Goal: Transaction & Acquisition: Purchase product/service

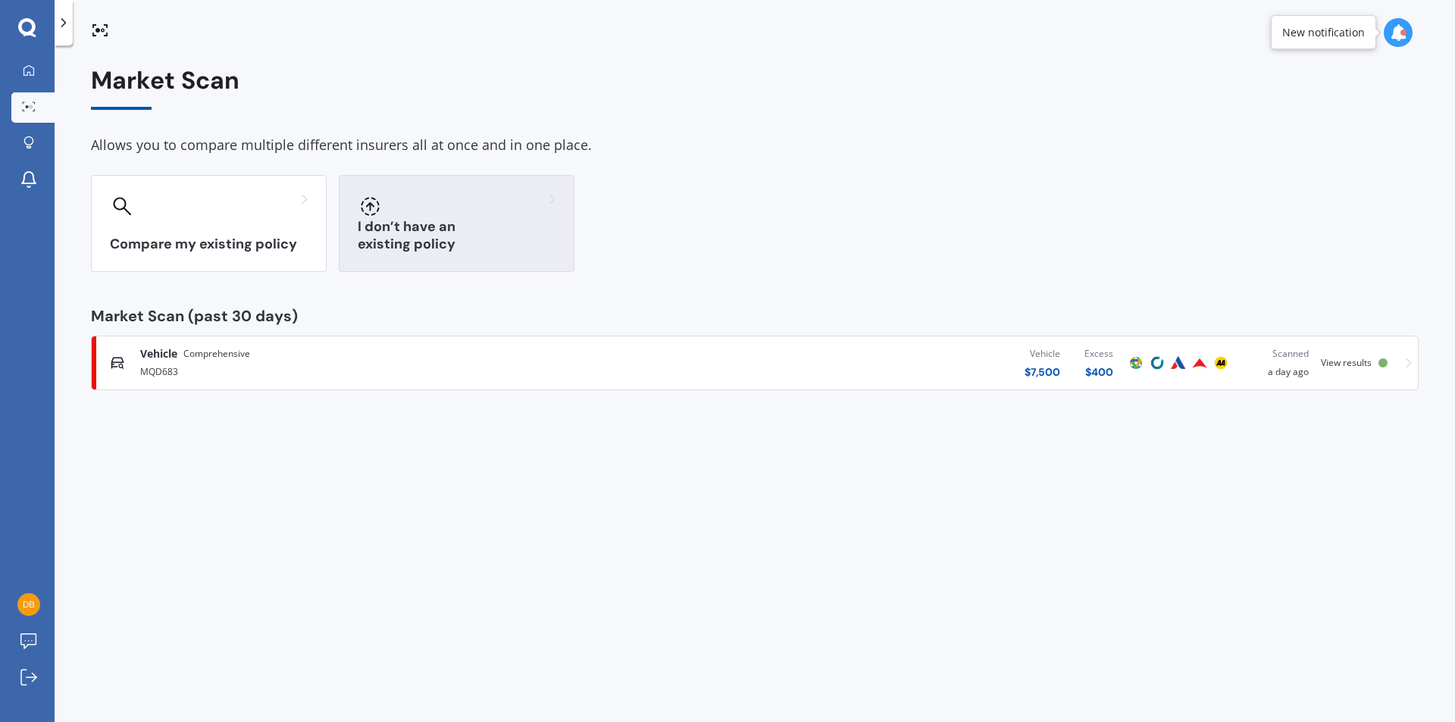
click at [461, 233] on div "I don’t have an existing policy" at bounding box center [457, 223] width 236 height 97
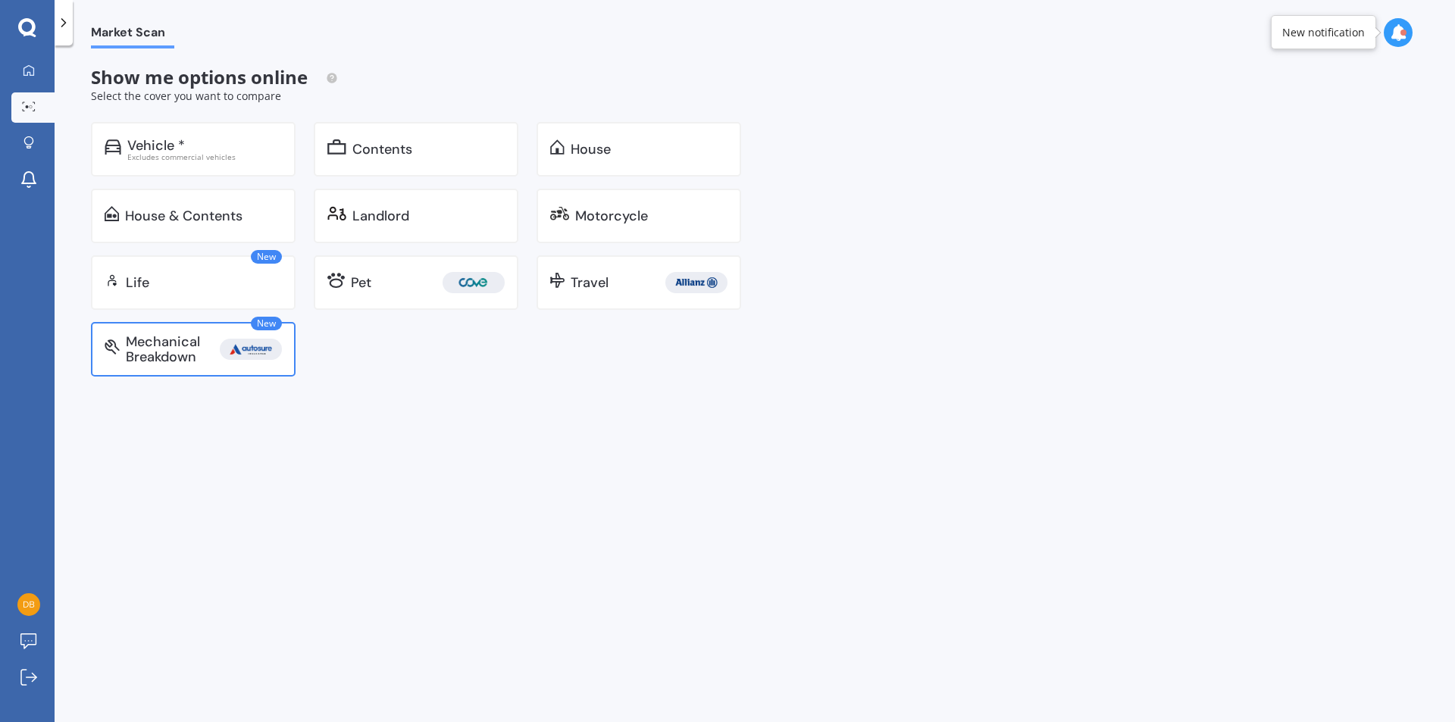
click at [293, 376] on div "Market Scan Show me options online Select the cover you want to compare Vehicle…" at bounding box center [755, 387] width 1401 height 677
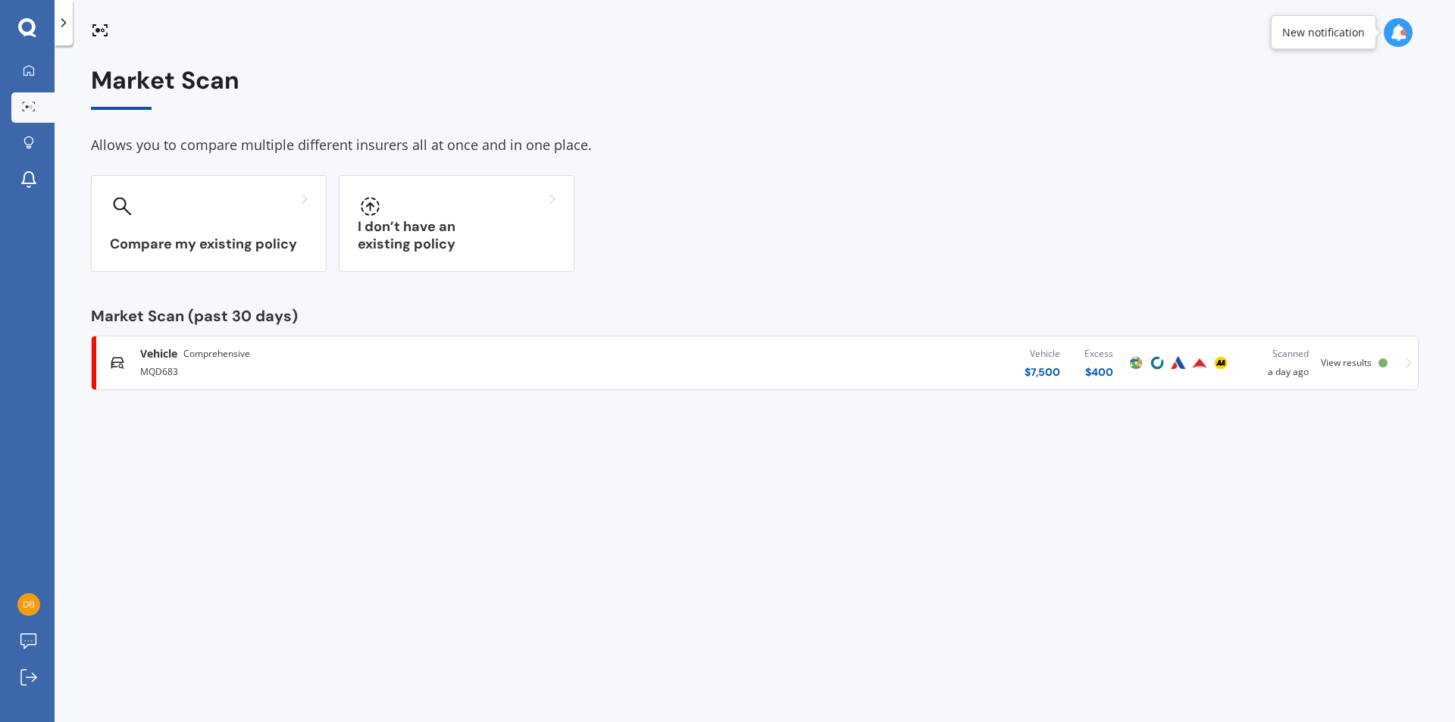
click at [1354, 364] on span "View results" at bounding box center [1346, 362] width 51 height 13
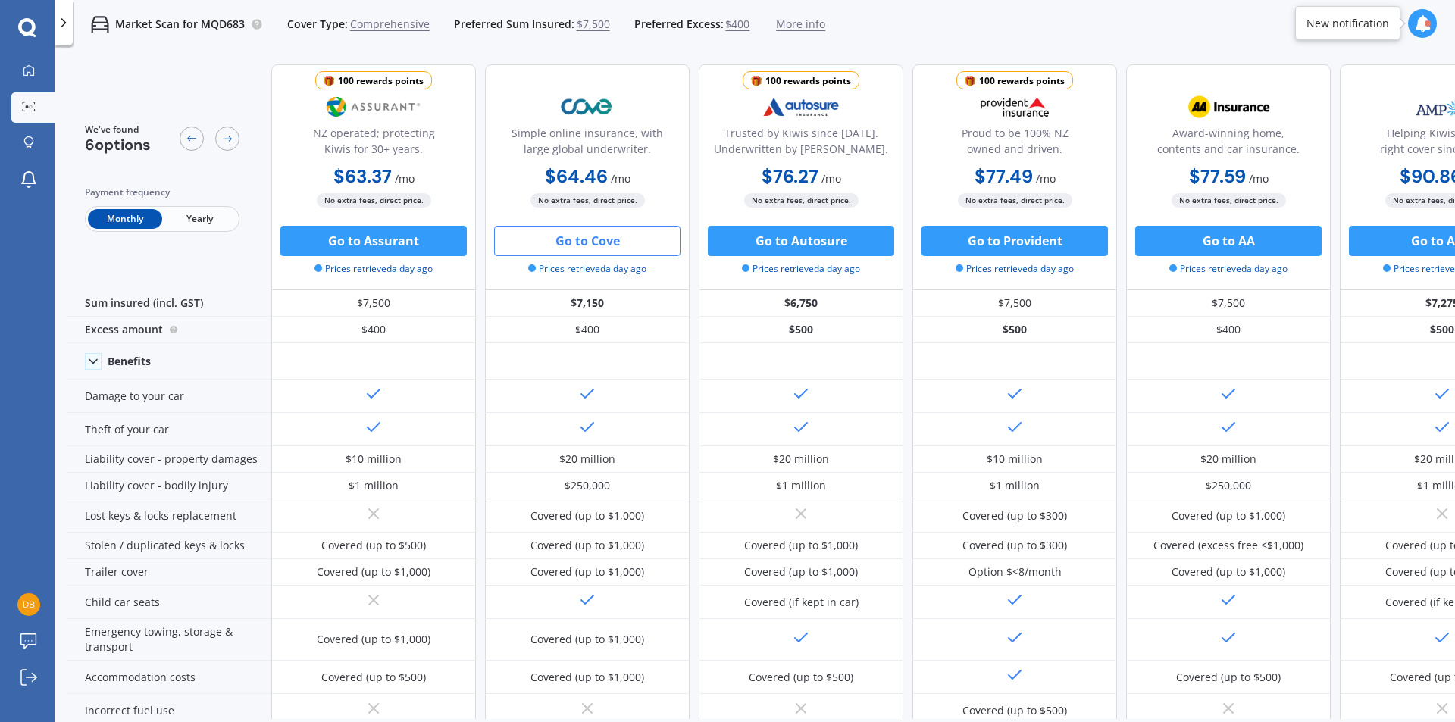
click at [569, 246] on button "Go to Cove" at bounding box center [587, 241] width 186 height 30
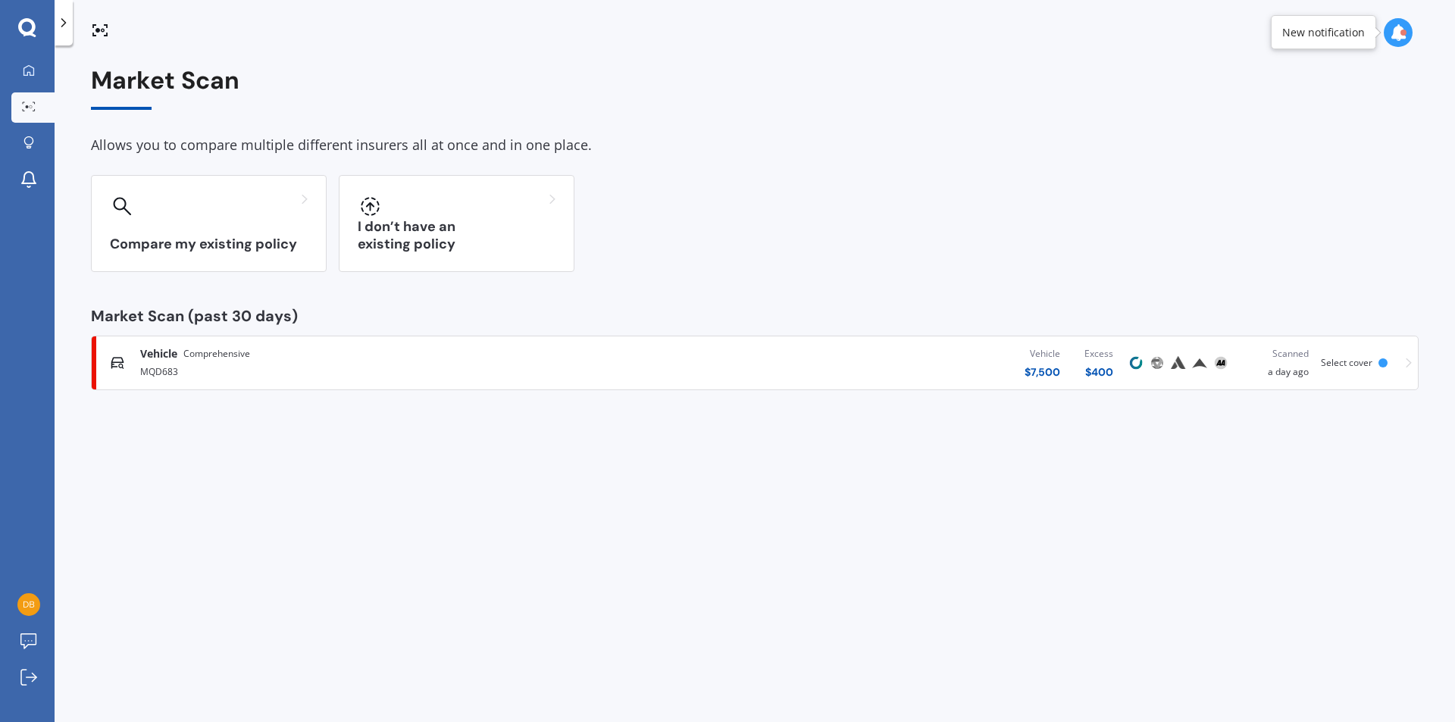
click at [1344, 364] on span "Select cover" at bounding box center [1347, 362] width 52 height 13
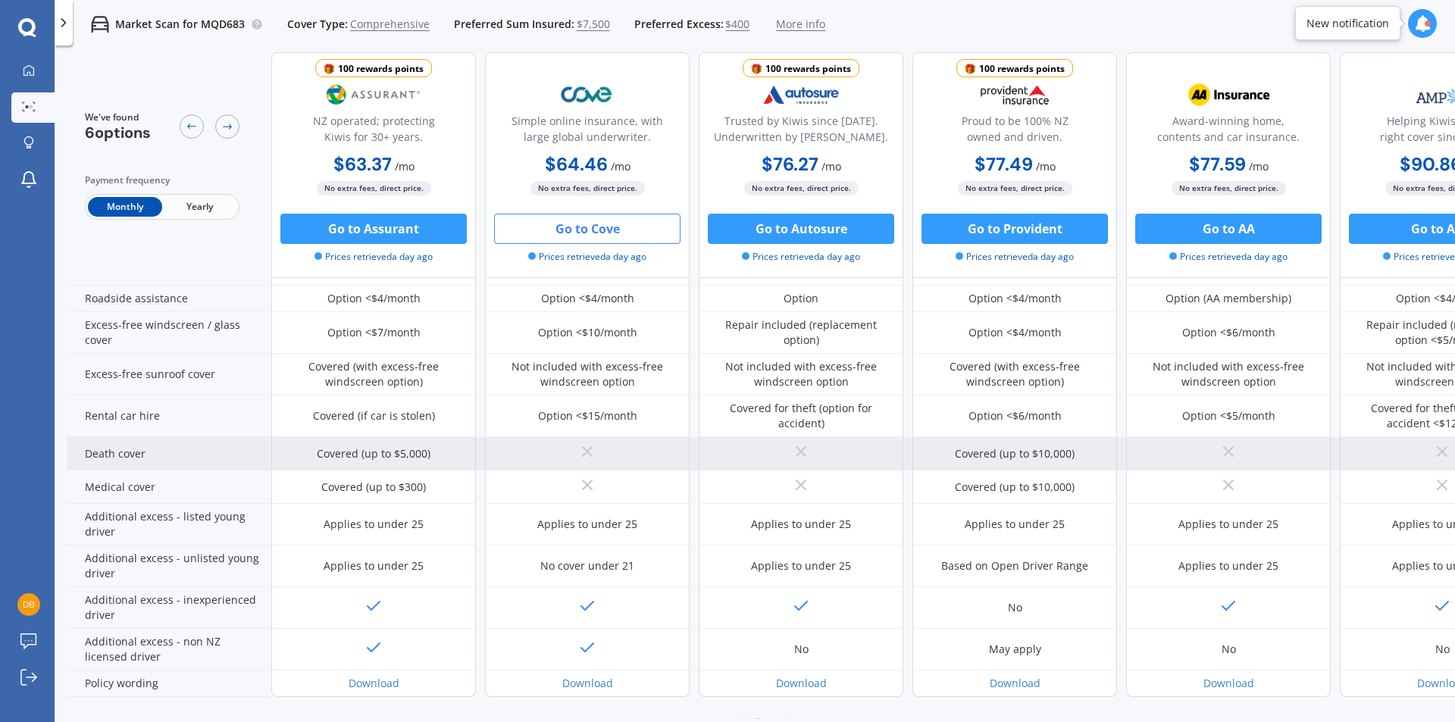
scroll to position [583, 0]
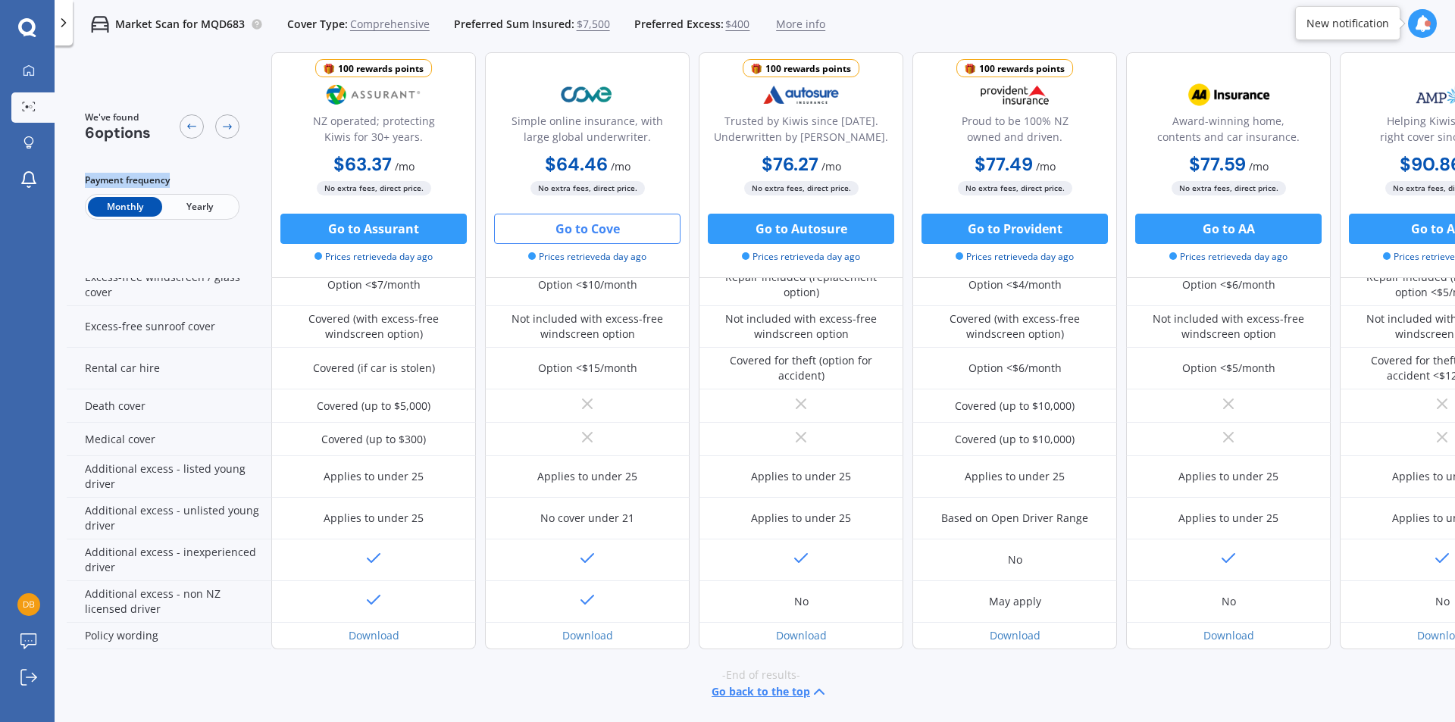
drag, startPoint x: 248, startPoint y: 171, endPoint x: 255, endPoint y: 136, distance: 34.9
click at [255, 137] on div "We've found 6 options Payment frequency Monthly Yearly" at bounding box center [169, 165] width 205 height 226
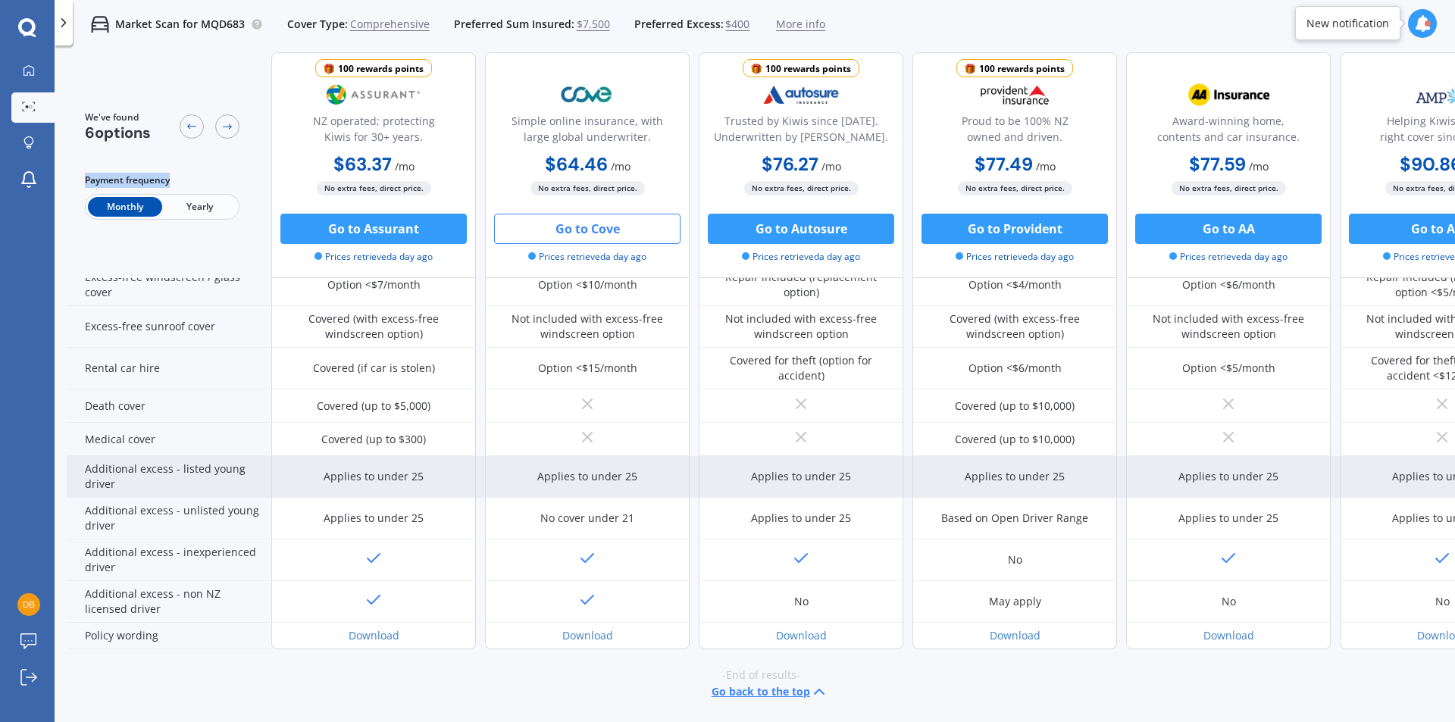
click at [221, 476] on div "Additional excess - listed young driver" at bounding box center [169, 477] width 205 height 42
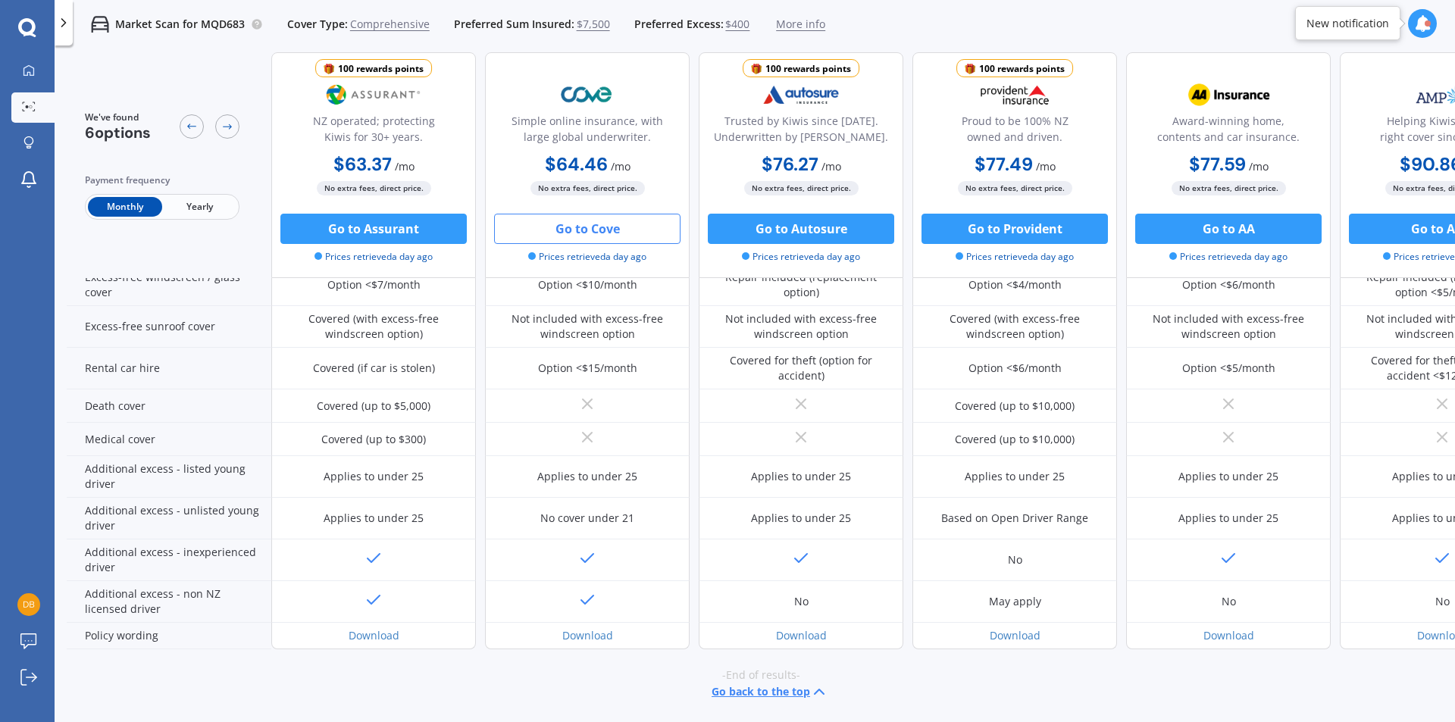
click at [814, 683] on icon at bounding box center [819, 692] width 18 height 18
click at [815, 693] on polyline at bounding box center [819, 694] width 9 height 5
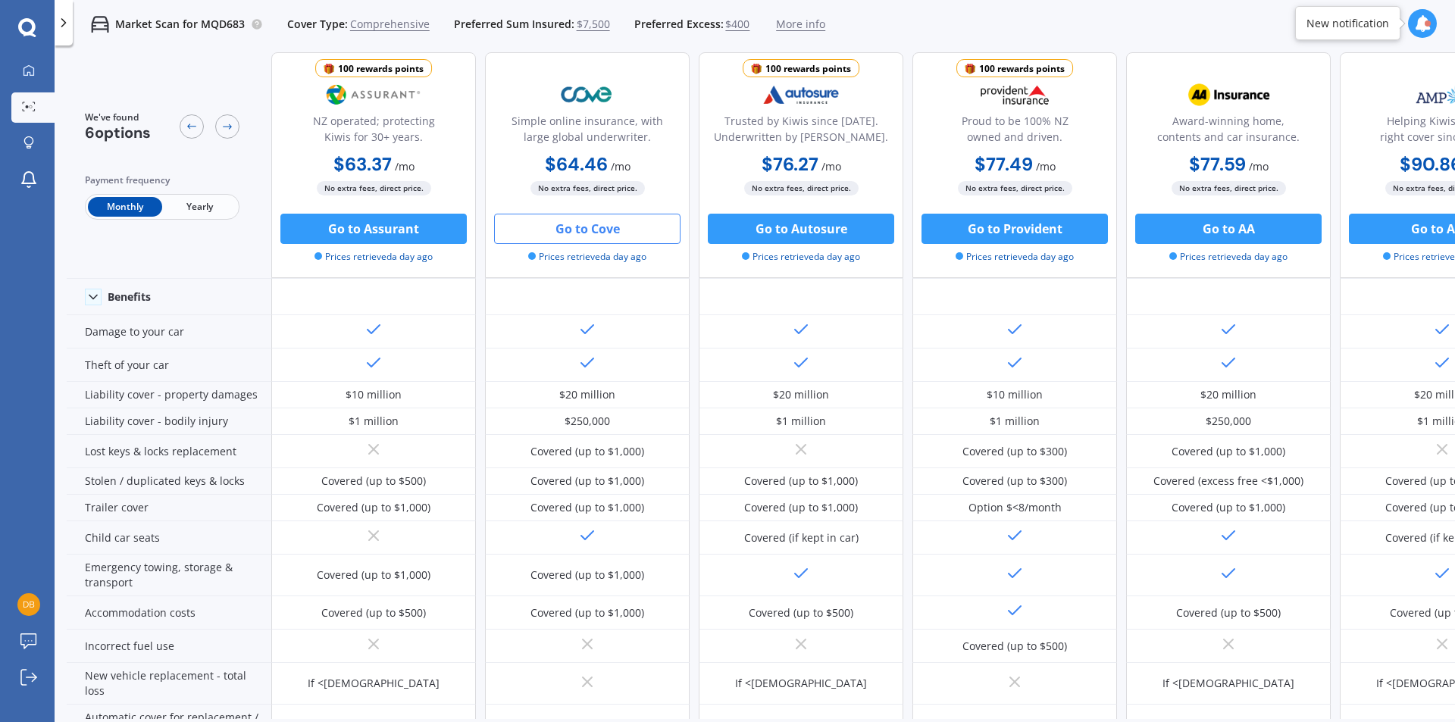
scroll to position [0, 0]
